Goal: Check status

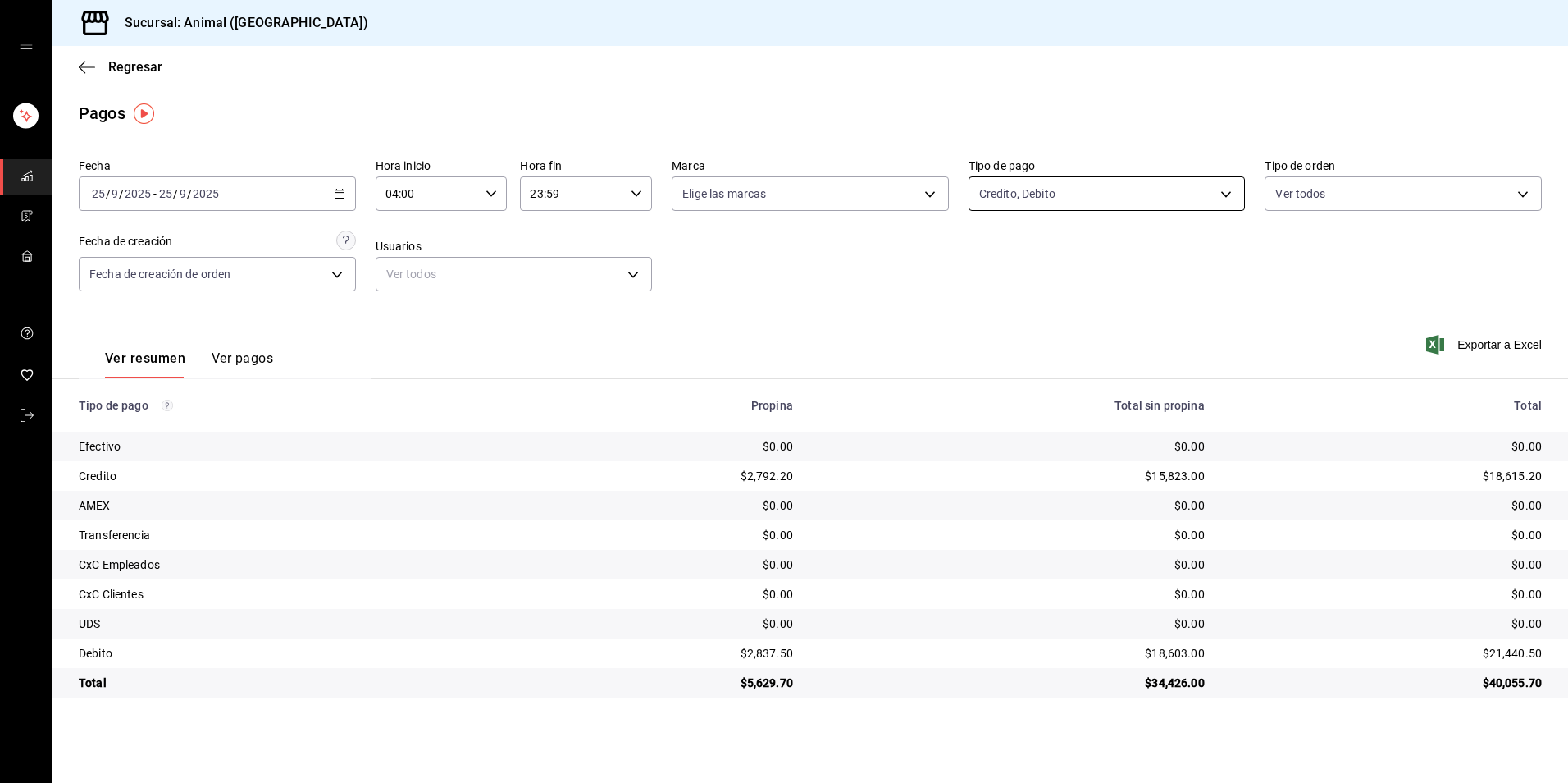
click at [1211, 180] on body "Sucursal: Animal (Tijuana) Regresar Pagos Fecha [DATE] [DATE] - [DATE] [DATE] H…" at bounding box center [784, 391] width 1568 height 783
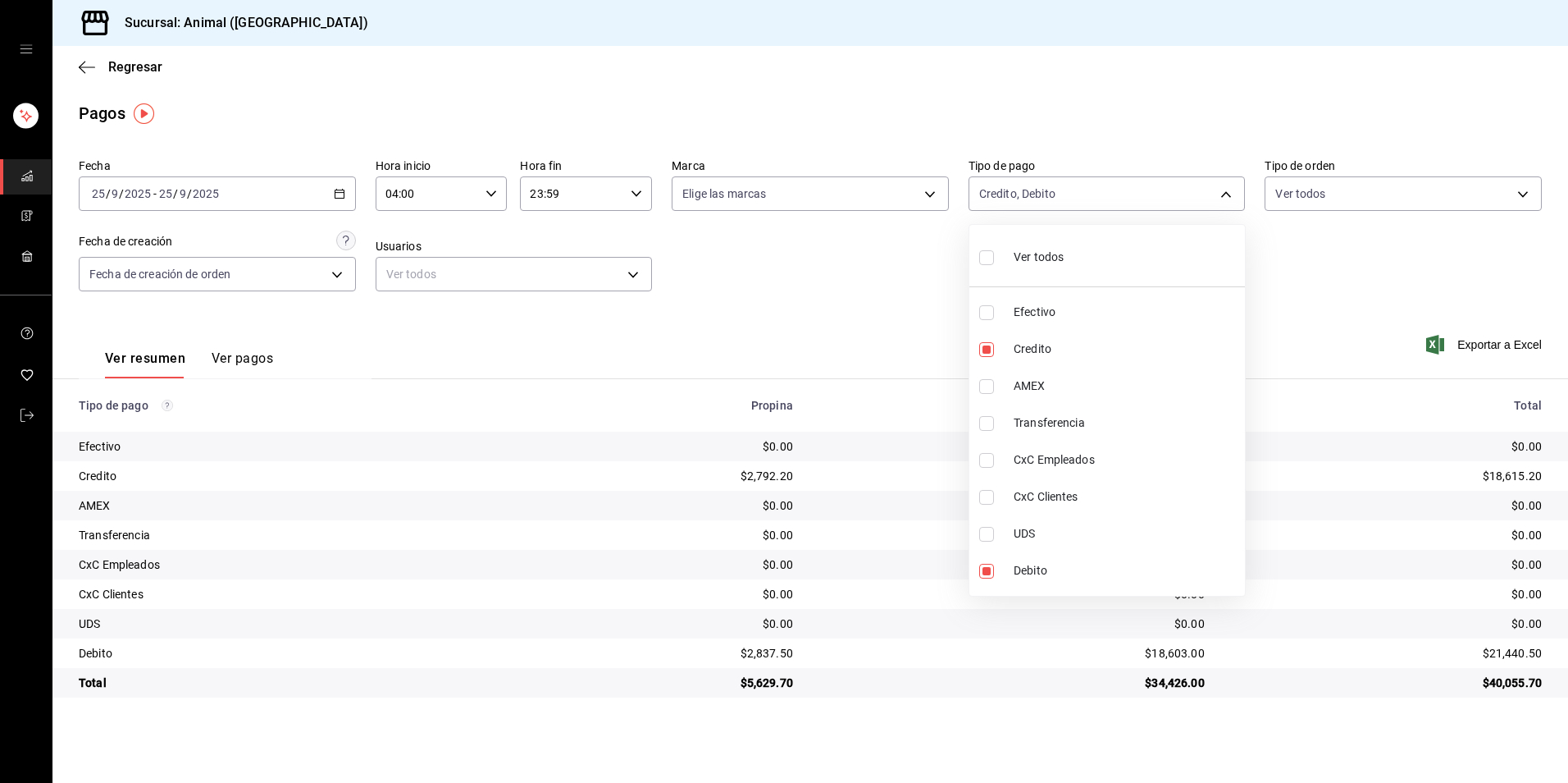
click at [1101, 312] on span "Efectivo" at bounding box center [1126, 312] width 225 height 17
type input "235ce608-f464-428a-9a71-314f665367d1,c7b29183-a811-4137-9cfa-21a61cd2bc4a,b84c6…"
checkbox input "true"
click at [1093, 317] on span "Efectivo" at bounding box center [1126, 312] width 225 height 17
type input "235ce608-f464-428a-9a71-314f665367d1,c7b29183-a811-4137-9cfa-21a61cd2bc4a"
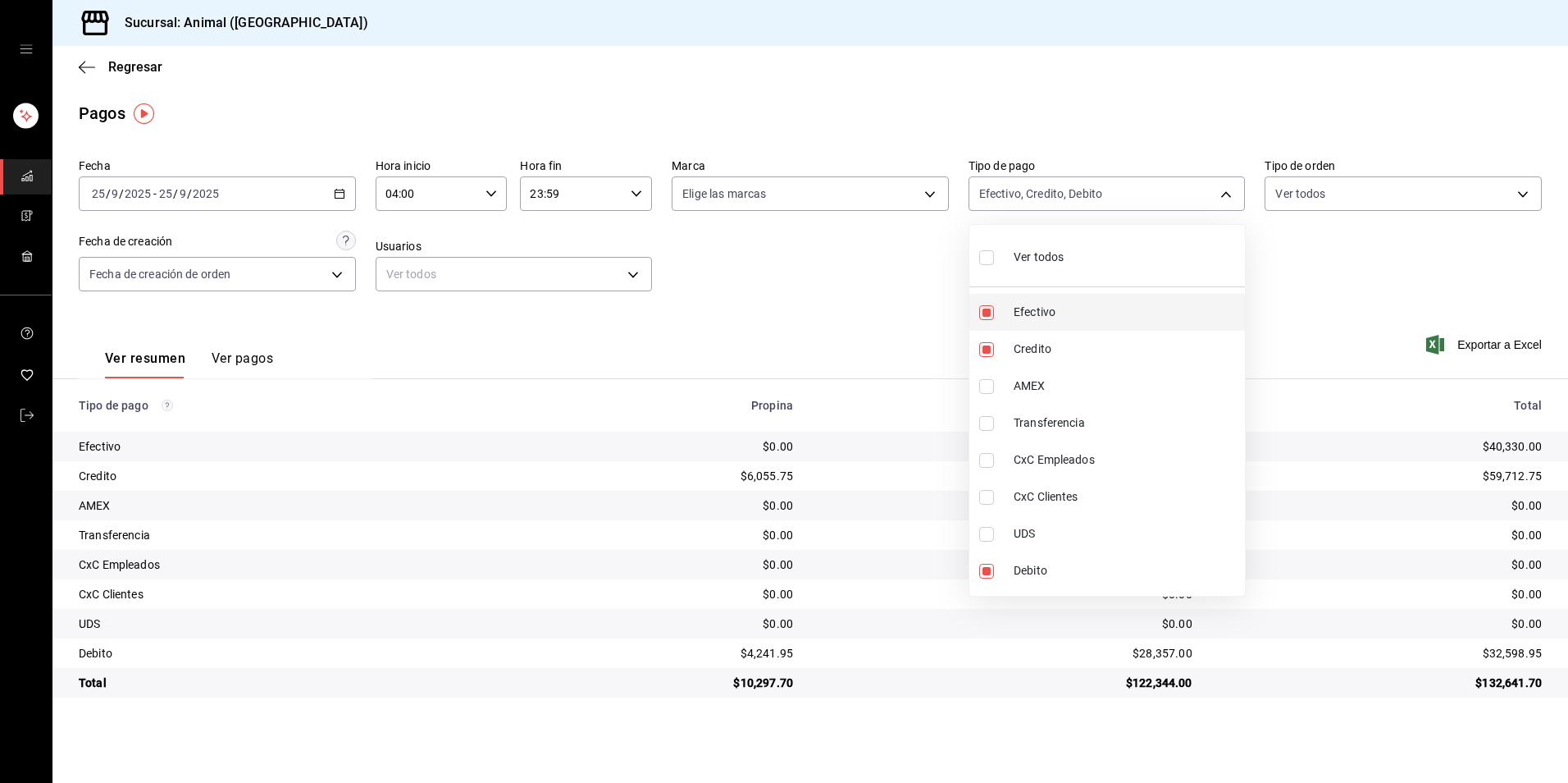
checkbox input "false"
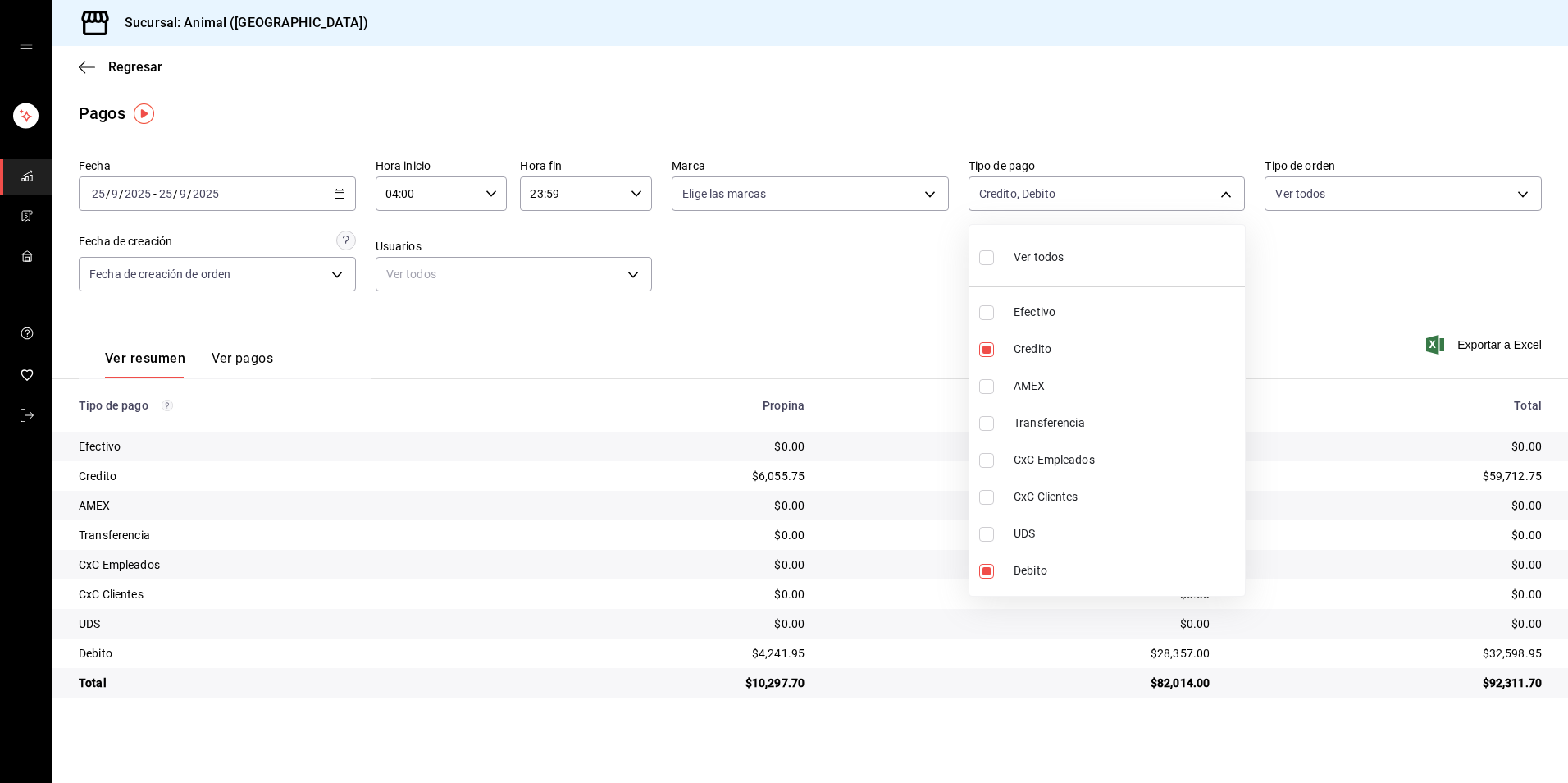
click at [1538, 698] on div at bounding box center [784, 391] width 1568 height 783
